Goal: Information Seeking & Learning: Learn about a topic

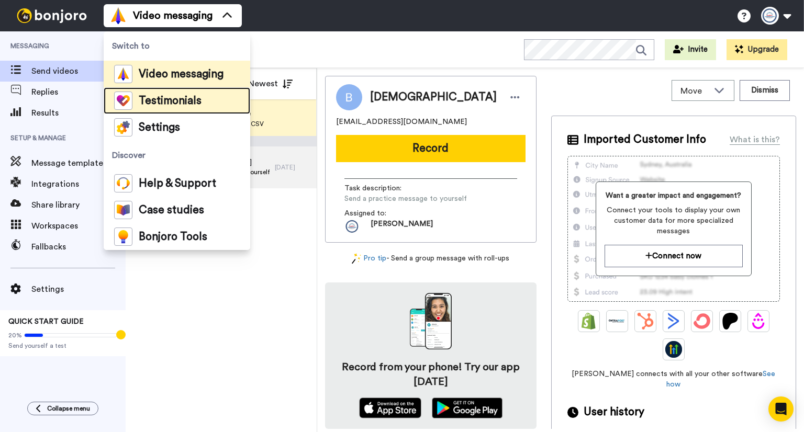
click at [174, 101] on span "Testimonials" at bounding box center [170, 101] width 63 height 10
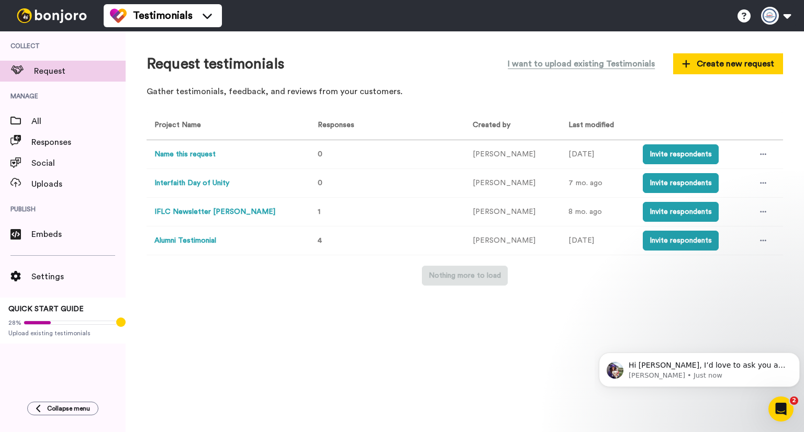
click at [198, 237] on button "Alumni Testimonial" at bounding box center [185, 241] width 62 height 11
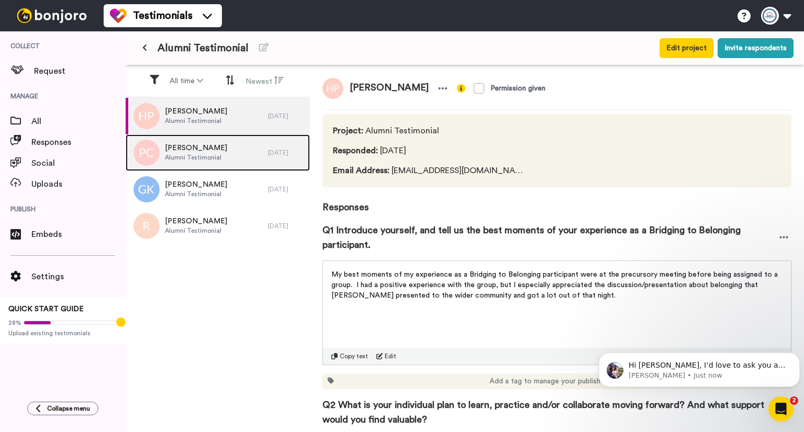
click at [214, 161] on span "Alumni Testimonial" at bounding box center [196, 157] width 62 height 8
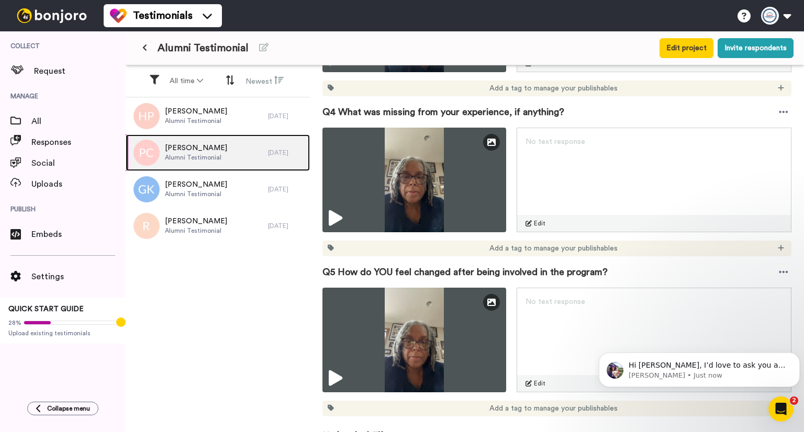
scroll to position [650, 0]
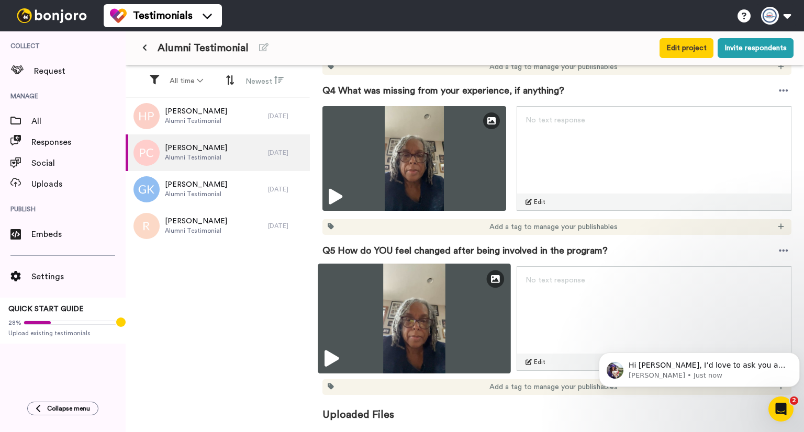
click at [329, 360] on icon at bounding box center [332, 359] width 14 height 17
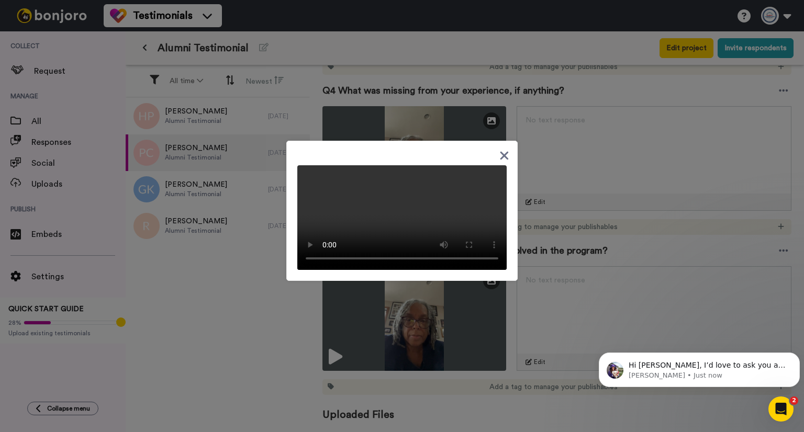
click at [237, 304] on div at bounding box center [402, 216] width 804 height 432
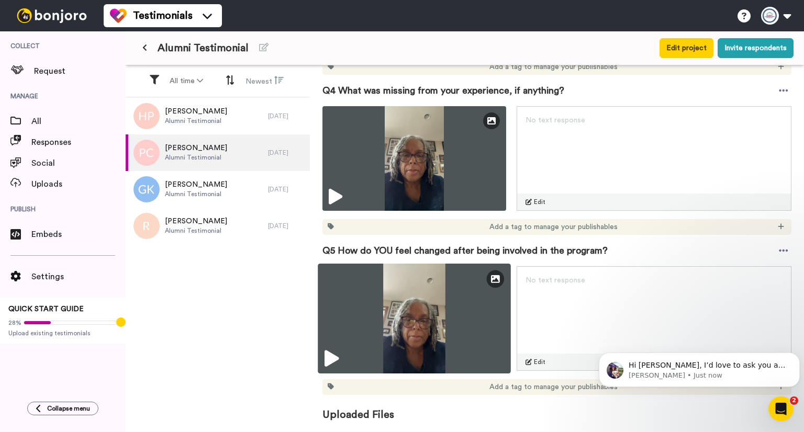
click at [331, 353] on icon at bounding box center [332, 359] width 14 height 17
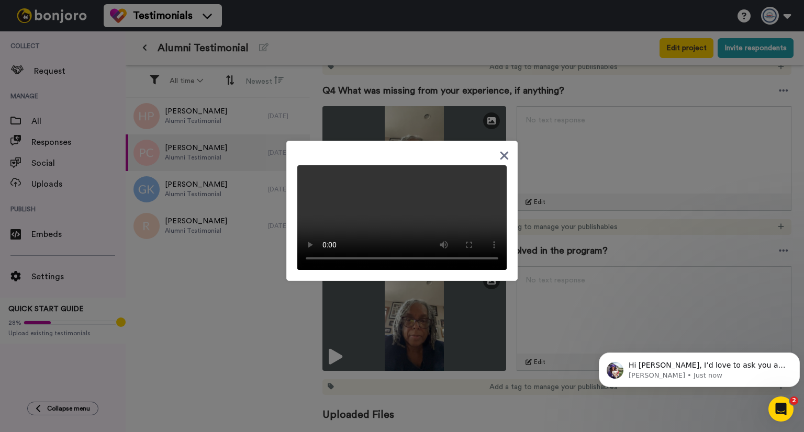
drag, startPoint x: 370, startPoint y: 24, endPoint x: 250, endPoint y: 69, distance: 128.5
click at [250, 68] on div at bounding box center [402, 216] width 804 height 432
click at [505, 149] on icon at bounding box center [504, 155] width 10 height 13
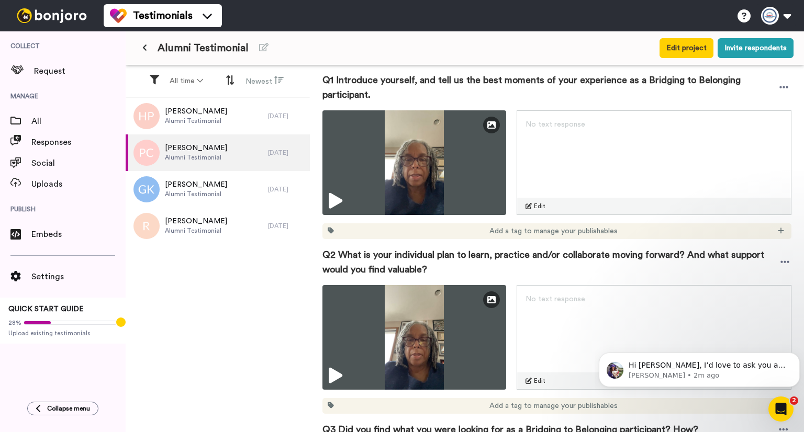
scroll to position [126, 0]
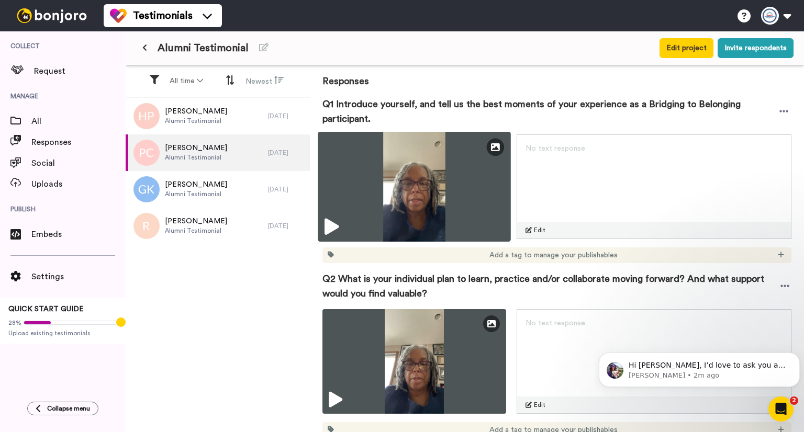
click at [334, 222] on icon at bounding box center [332, 227] width 14 height 17
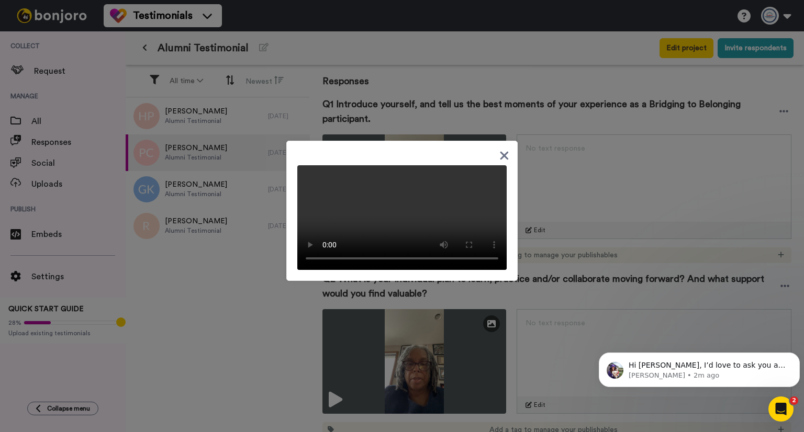
click at [183, 420] on div at bounding box center [402, 216] width 804 height 432
